Goal: Obtain resource: Download file/media

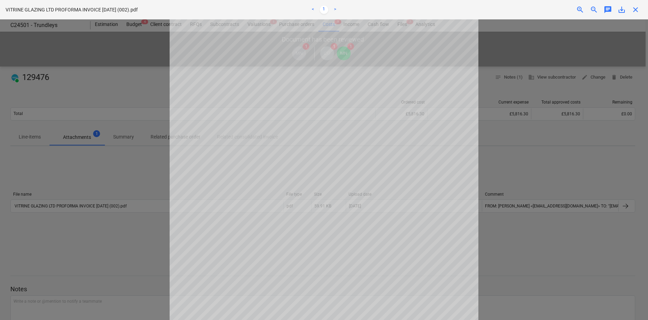
drag, startPoint x: 638, startPoint y: 11, endPoint x: 624, endPoint y: 19, distance: 16.3
click at [638, 12] on span "close" at bounding box center [636, 10] width 8 height 8
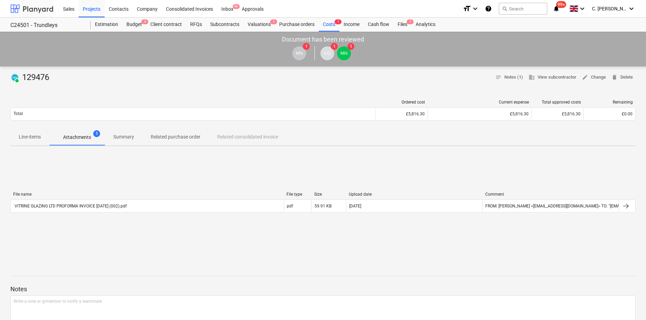
click at [39, 10] on div at bounding box center [31, 8] width 43 height 17
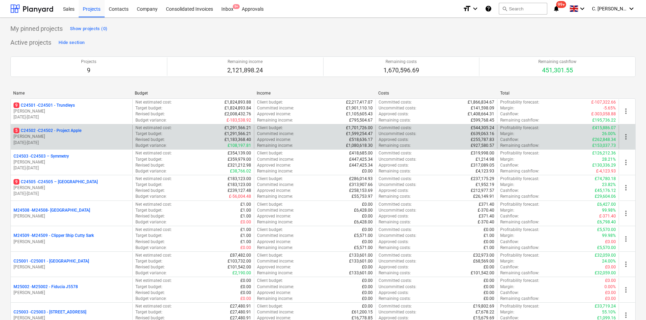
click at [56, 133] on p "5 C24502 - C24502 - Project Apple" at bounding box center [48, 131] width 68 height 6
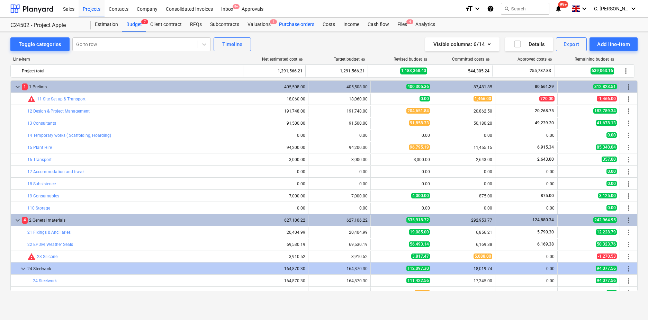
click at [279, 25] on div "Purchase orders" at bounding box center [297, 25] width 44 height 14
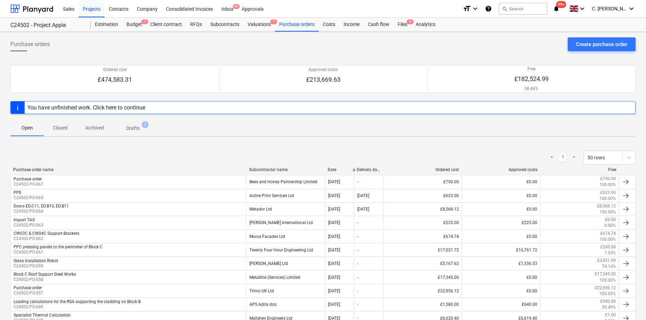
click at [282, 167] on div "< 1 > 50 rows" at bounding box center [322, 157] width 625 height 19
click at [280, 169] on div "Subcontractor name" at bounding box center [285, 169] width 73 height 5
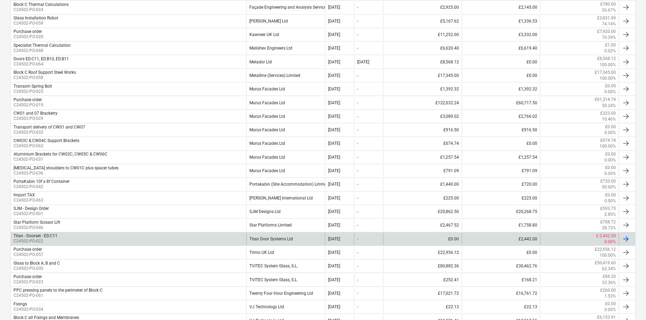
scroll to position [262, 0]
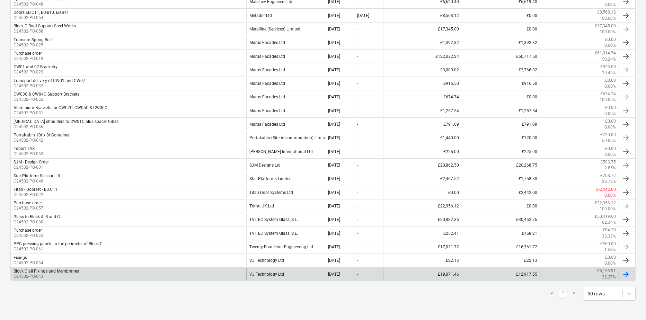
click at [65, 274] on p "C24502-PO-043" at bounding box center [46, 277] width 65 height 6
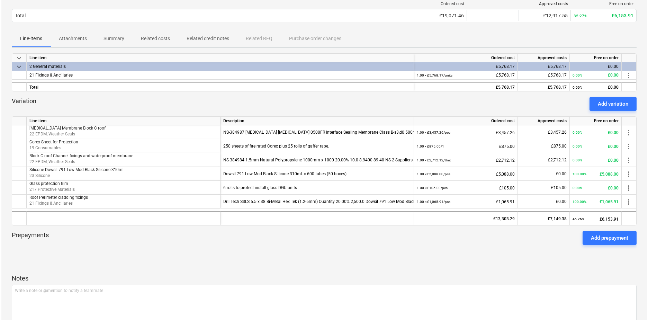
scroll to position [138, 0]
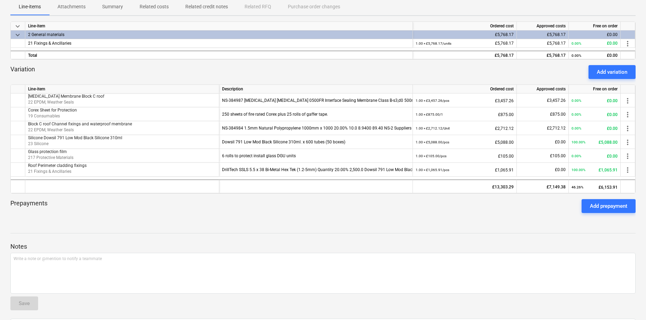
click at [61, 3] on p "Attachments" at bounding box center [71, 6] width 28 height 7
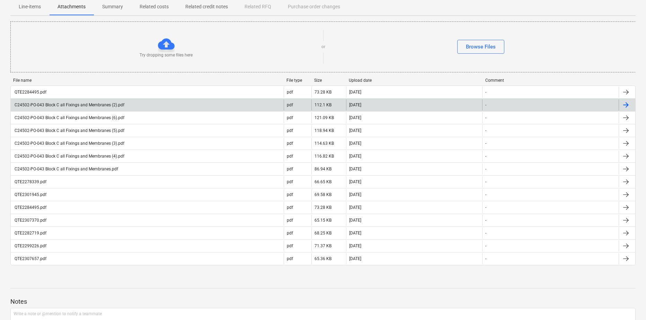
click at [83, 105] on div "C24502-PO-043 Block C all Fixings and Membranes (2).pdf" at bounding box center [69, 104] width 111 height 5
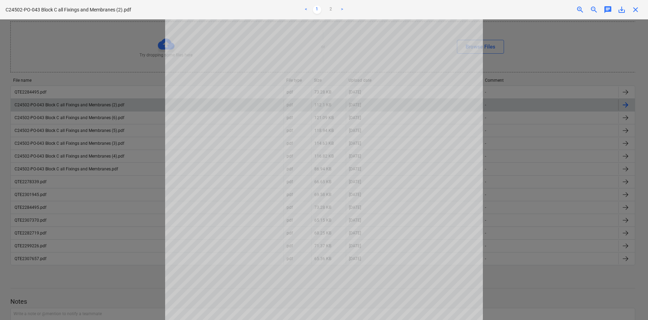
click at [638, 9] on span "close" at bounding box center [636, 10] width 8 height 8
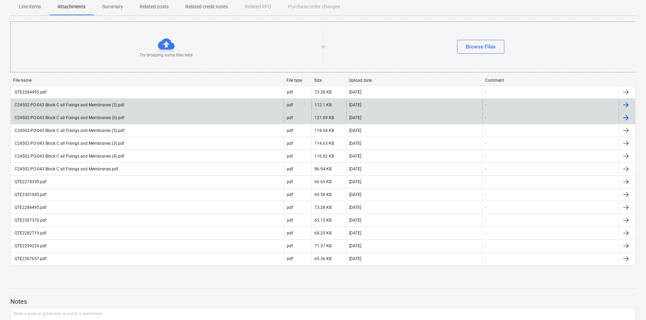
click at [80, 115] on div "C24502-PO-043 Block C all Fixings and Membranes (6).pdf" at bounding box center [147, 117] width 273 height 11
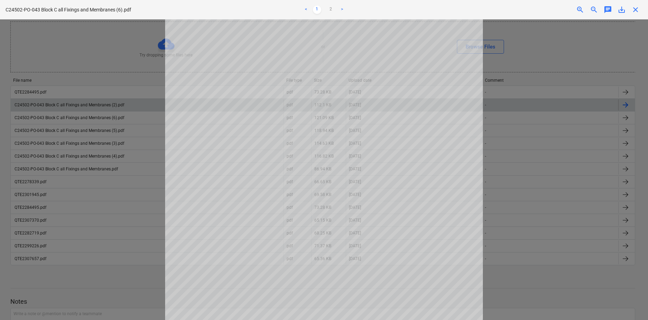
click at [636, 11] on span "close" at bounding box center [636, 10] width 8 height 8
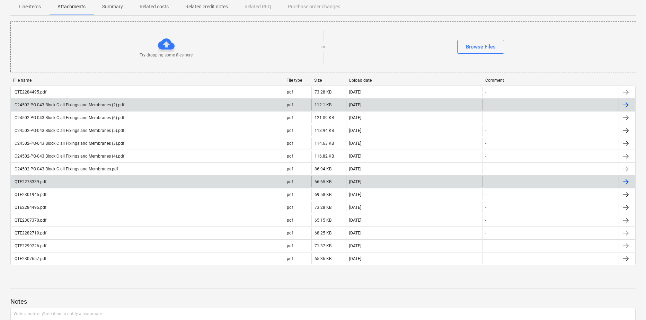
click at [34, 184] on div "QTE2278339.pdf" at bounding box center [30, 181] width 33 height 5
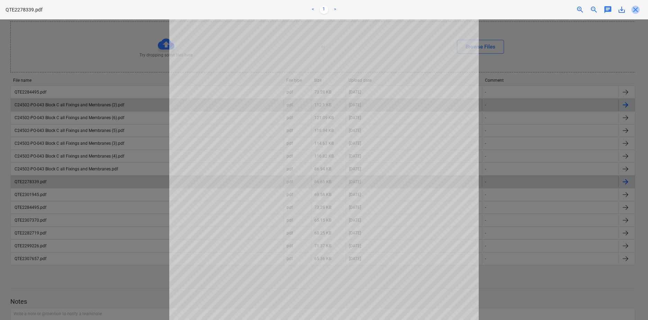
click at [633, 10] on span "close" at bounding box center [636, 10] width 8 height 8
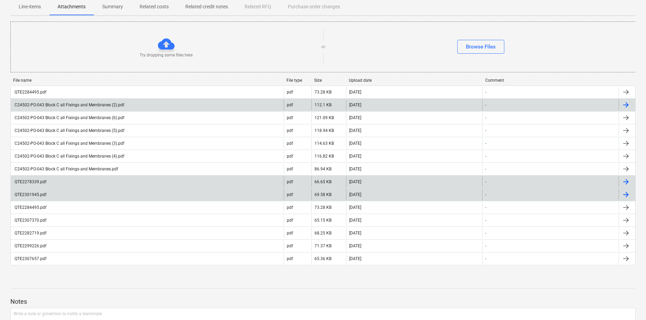
click at [32, 191] on div "QTE2301945.pdf" at bounding box center [147, 194] width 273 height 11
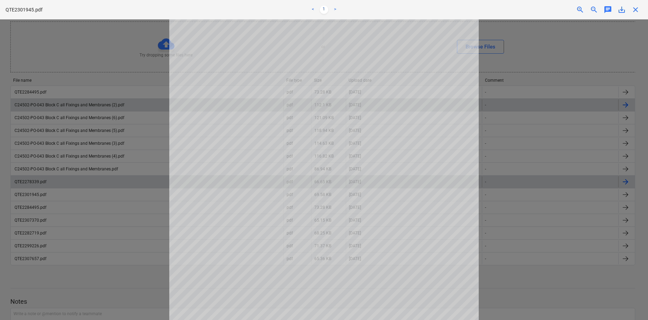
click at [620, 9] on span "save_alt" at bounding box center [622, 10] width 8 height 8
drag, startPoint x: 633, startPoint y: 10, endPoint x: 613, endPoint y: 26, distance: 25.4
click at [633, 10] on span "close" at bounding box center [636, 10] width 8 height 8
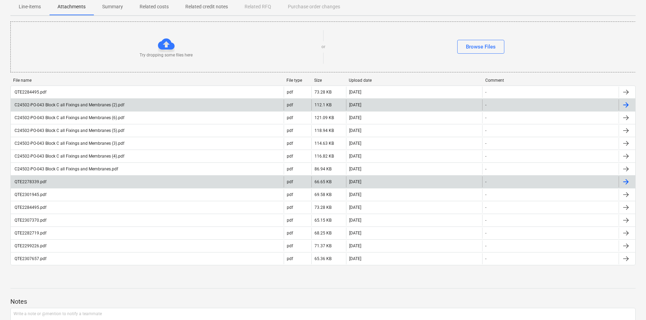
click at [78, 181] on div "QTE2278339.pdf" at bounding box center [147, 181] width 273 height 11
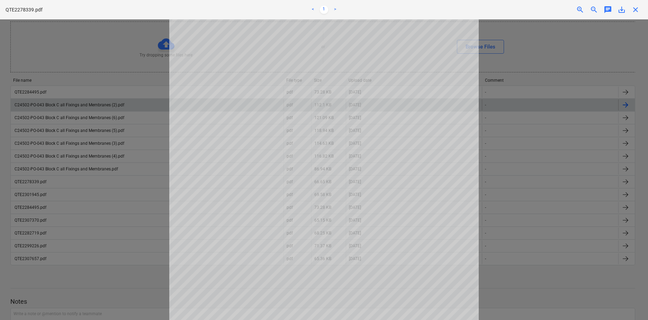
scroll to position [138, 0]
click at [638, 9] on span "close" at bounding box center [636, 10] width 8 height 8
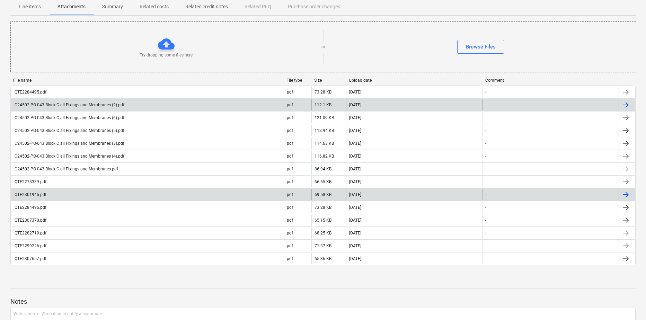
click at [19, 194] on div "QTE2301945.pdf" at bounding box center [30, 194] width 33 height 5
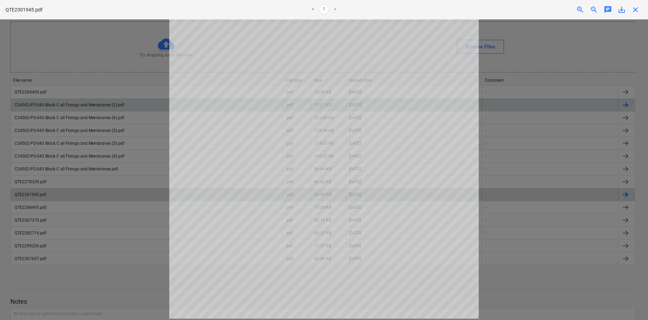
click at [637, 14] on div "QTE2301945.pdf < 1 > zoom_in zoom_out chat 0 save_alt close" at bounding box center [324, 9] width 648 height 19
click at [636, 10] on span "close" at bounding box center [636, 10] width 8 height 8
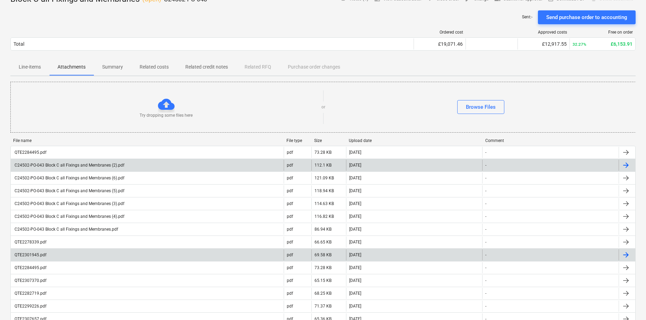
scroll to position [0, 0]
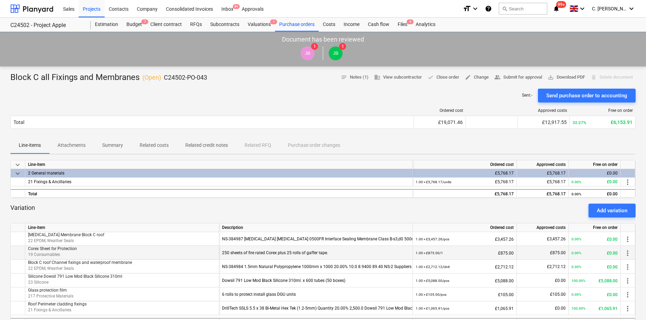
scroll to position [138, 0]
